Goal: Find specific page/section: Find specific page/section

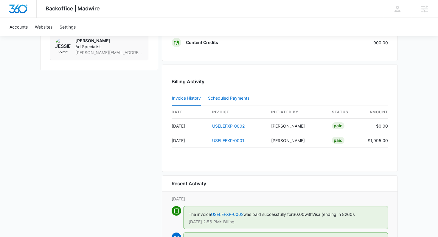
scroll to position [530, 0]
